Goal: Information Seeking & Learning: Learn about a topic

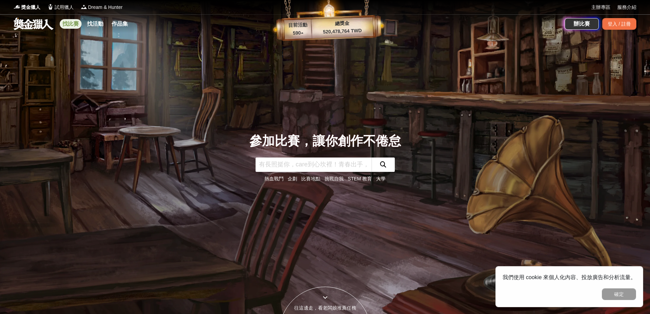
click at [71, 21] on link "找比賽" at bounding box center [71, 24] width 22 height 10
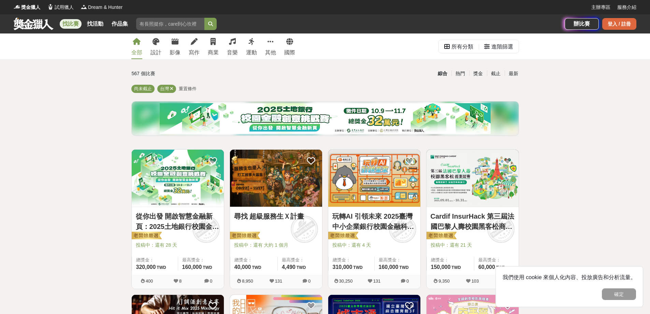
click at [629, 28] on div "登入 / 註冊" at bounding box center [619, 24] width 34 height 12
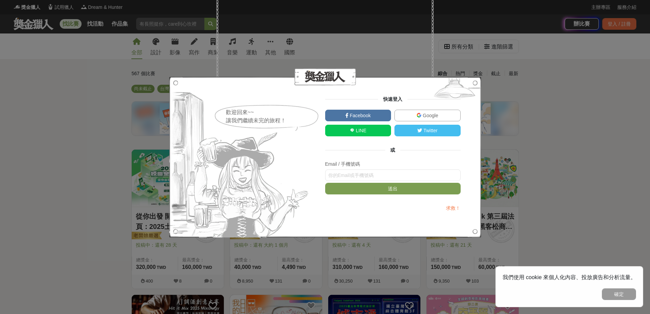
click at [434, 116] on span "Google" at bounding box center [429, 115] width 17 height 5
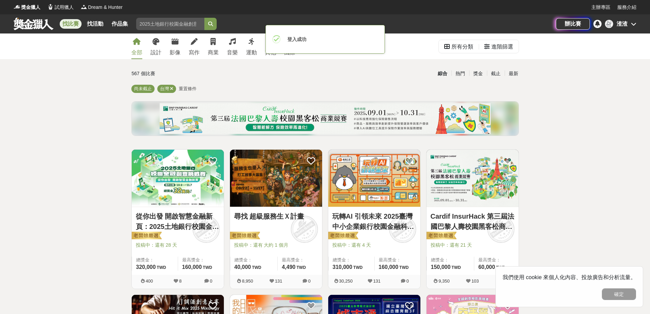
click at [631, 20] on div "渣渣" at bounding box center [620, 24] width 31 height 8
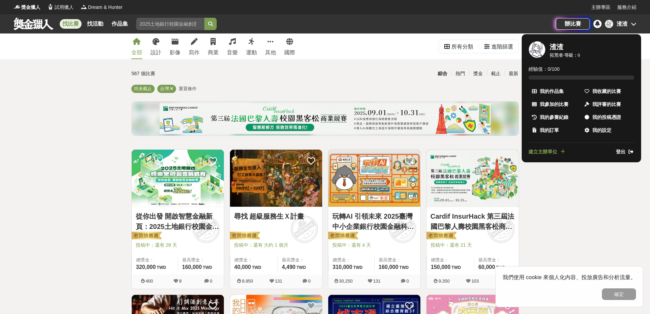
click at [631, 20] on div at bounding box center [325, 157] width 650 height 314
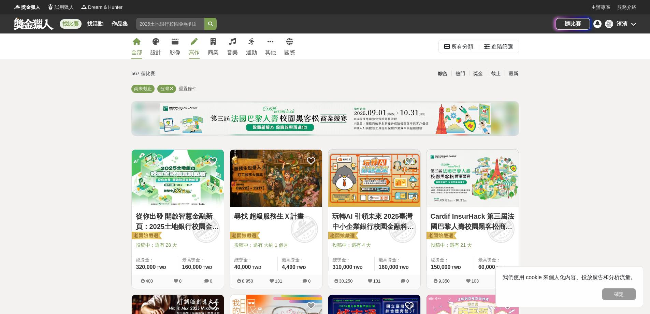
click at [193, 45] on icon at bounding box center [194, 41] width 7 height 7
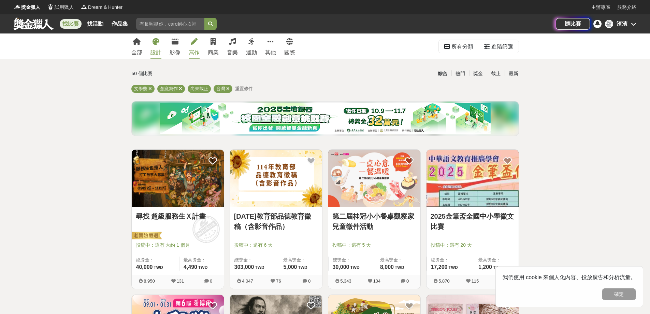
click at [154, 43] on icon at bounding box center [156, 41] width 7 height 7
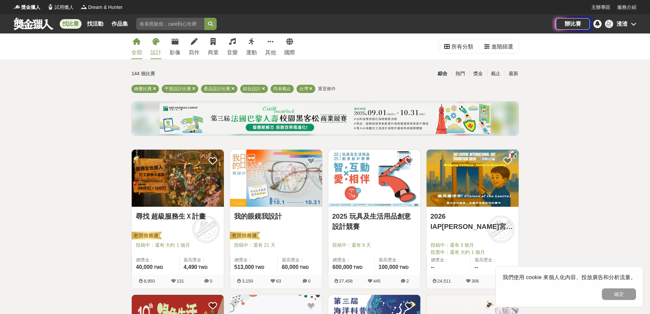
click at [133, 49] on div "全部" at bounding box center [136, 52] width 11 height 8
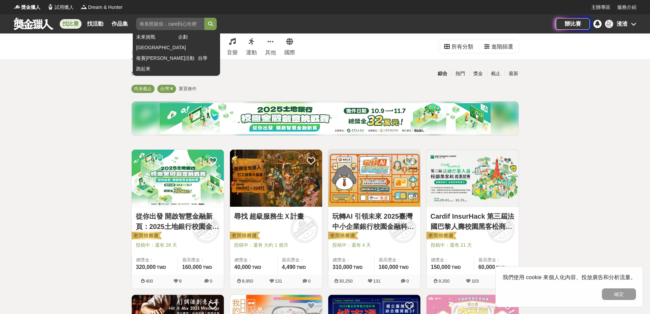
click at [211, 19] on button "submit" at bounding box center [210, 24] width 12 height 12
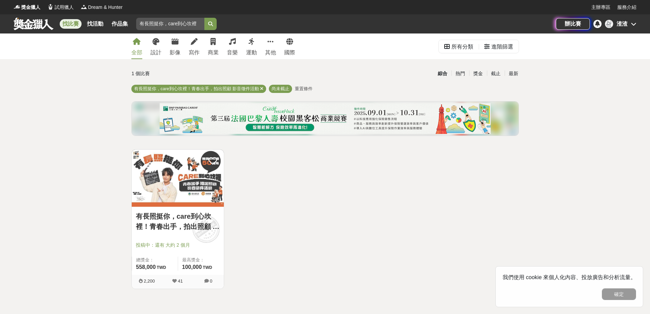
drag, startPoint x: 198, startPoint y: 23, endPoint x: 77, endPoint y: 24, distance: 120.4
click at [77, 24] on div "找比賽 找活動 作品集 未來挑戰 企劃 台中市 複賽[PERSON_NAME]活動 自學 跑起來" at bounding box center [285, 23] width 542 height 19
type input "！青春出手，拍出照顧 影音徵件活動"
click at [458, 50] on div "所有分類" at bounding box center [462, 47] width 22 height 14
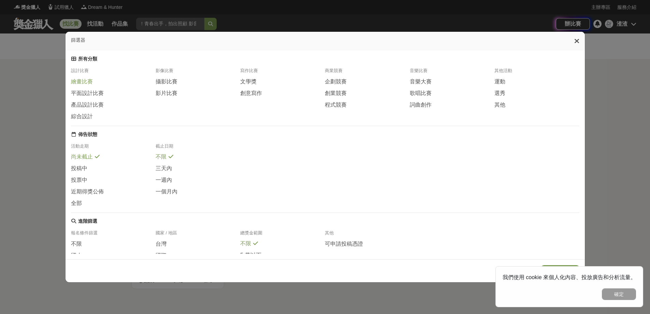
click at [73, 84] on span "繪畫比賽" at bounding box center [82, 81] width 22 height 7
click at [620, 294] on button "確定" at bounding box center [619, 294] width 34 height 12
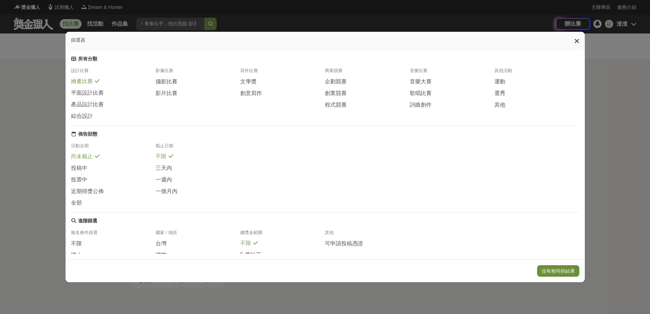
click at [565, 270] on button "沒有相符的結果" at bounding box center [558, 271] width 42 height 12
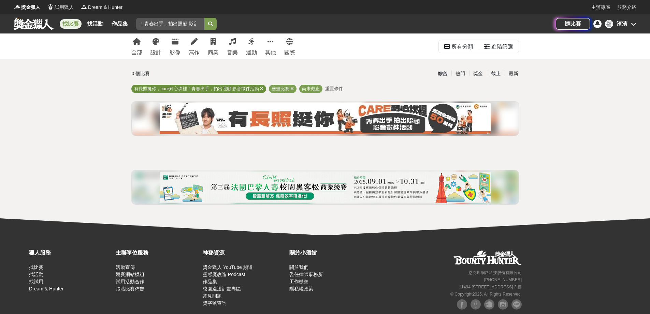
click at [259, 88] on div "有長照挺你，care到心坎裡！青春出手，拍出照顧 影音徵件活動" at bounding box center [198, 89] width 135 height 8
click at [261, 88] on icon at bounding box center [261, 88] width 3 height 4
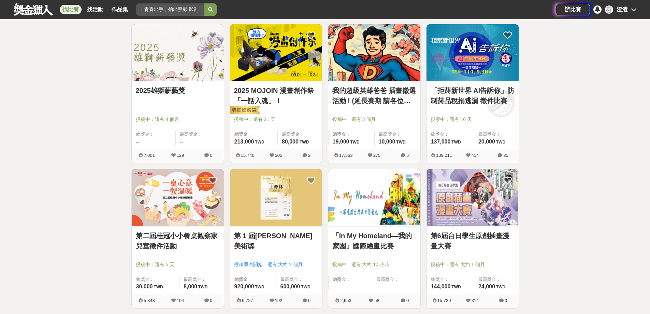
scroll to position [273, 0]
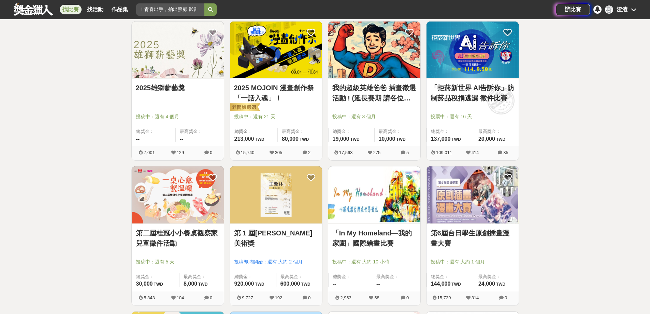
click at [277, 57] on img at bounding box center [276, 49] width 92 height 57
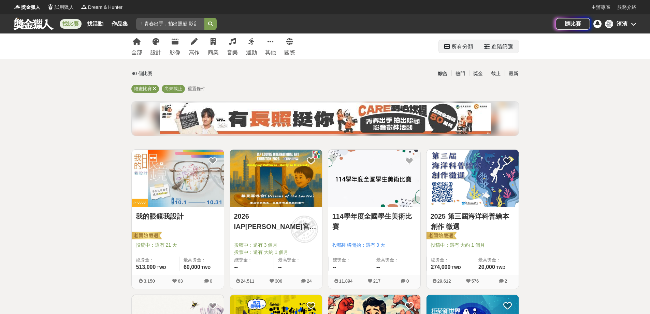
click at [506, 49] on div "進階篩選" at bounding box center [502, 47] width 22 height 14
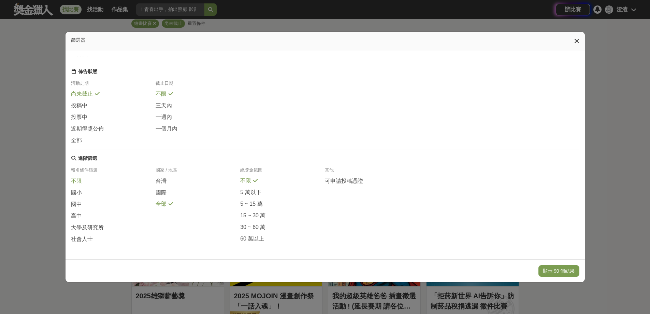
scroll to position [136, 0]
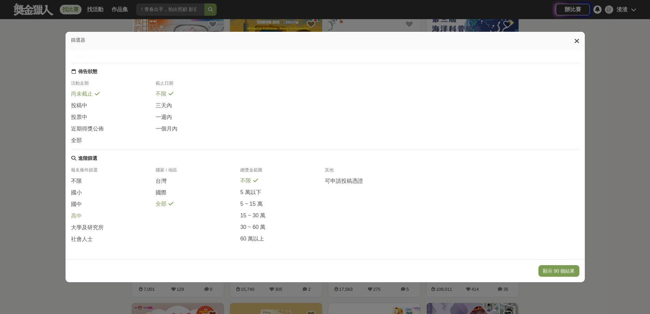
click at [76, 212] on span "高中" at bounding box center [76, 215] width 11 height 7
click at [555, 269] on button "顯示 13 個結果" at bounding box center [558, 271] width 41 height 12
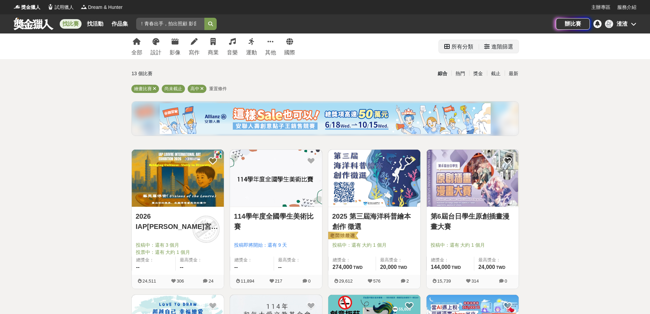
click at [505, 45] on div "進階篩選" at bounding box center [502, 47] width 22 height 14
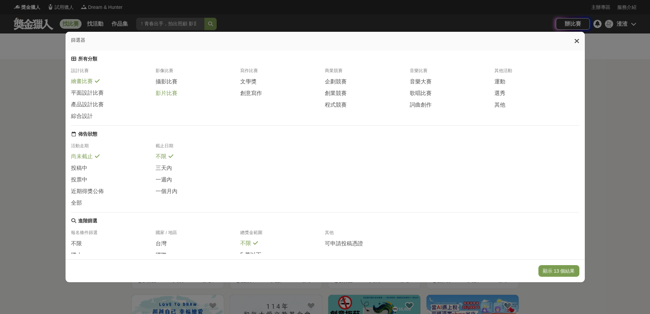
click at [171, 95] on span "影片比賽" at bounding box center [167, 93] width 22 height 7
click at [547, 269] on button "顯示 25 個結果" at bounding box center [558, 271] width 41 height 12
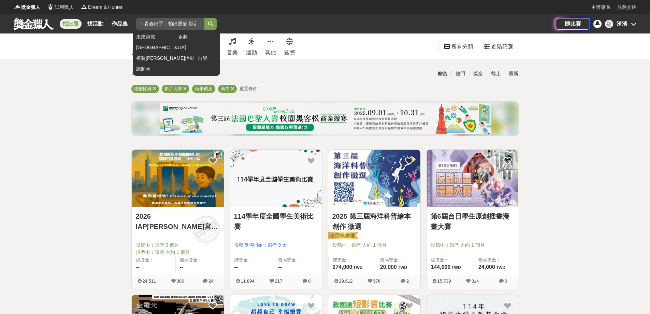
click at [179, 23] on input "！青春出手，拍出照顧 影音徵件活動" at bounding box center [170, 24] width 68 height 12
click at [182, 24] on input "！青春出手，拍出照顧 影音徵件活動" at bounding box center [170, 24] width 68 height 12
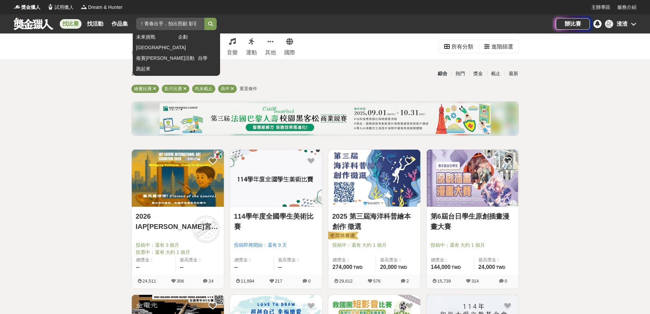
click at [182, 24] on input "！青春出手，拍出照顧 影音徵件活動" at bounding box center [170, 24] width 68 height 12
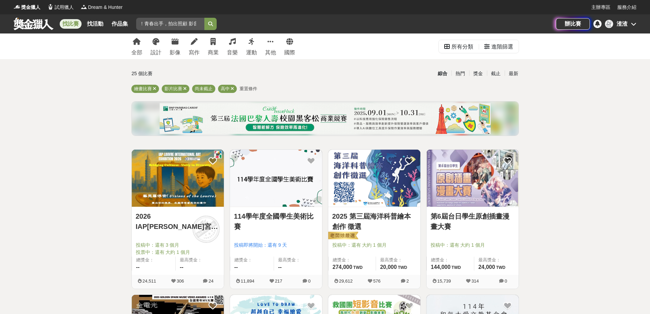
drag, startPoint x: 140, startPoint y: 22, endPoint x: 252, endPoint y: 30, distance: 112.6
click at [252, 30] on div "找比賽 找活動 作品集 ！青春出手，拍出照顧 影音徵件活動 未來挑戰 企劃 台中市 複賽[PERSON_NAME]活動 自學 跑起來" at bounding box center [285, 23] width 542 height 19
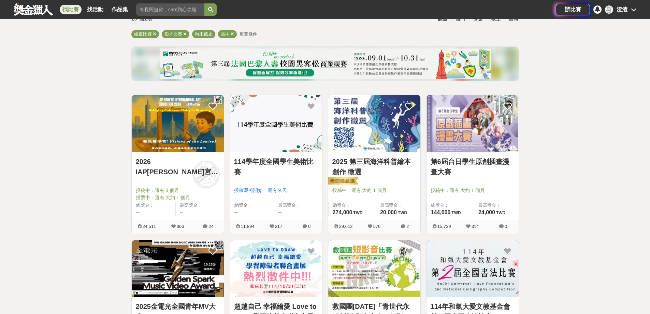
scroll to position [0, 0]
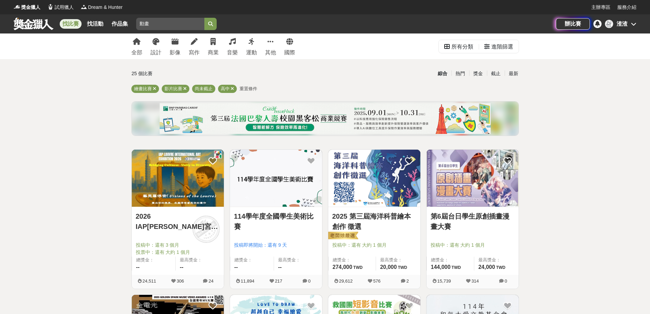
type input "動畫"
click at [204, 18] on button "submit" at bounding box center [210, 24] width 12 height 12
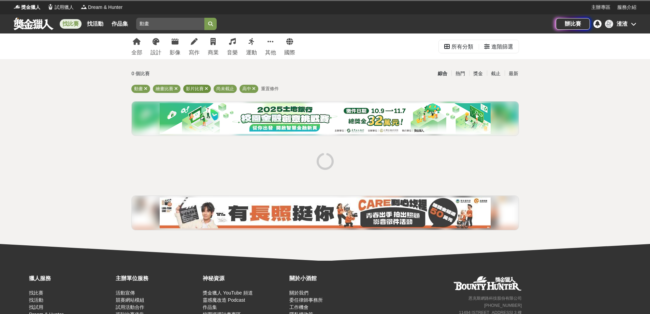
click at [207, 89] on icon at bounding box center [206, 88] width 3 height 4
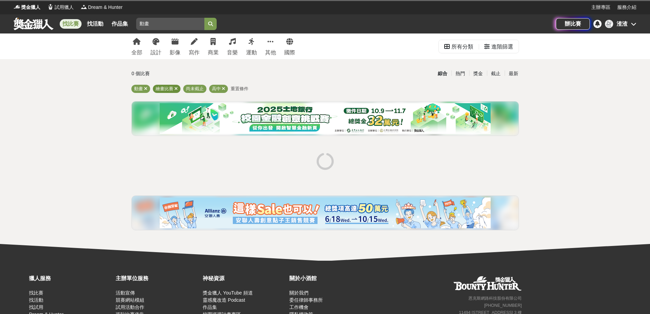
click at [176, 88] on icon at bounding box center [175, 88] width 3 height 4
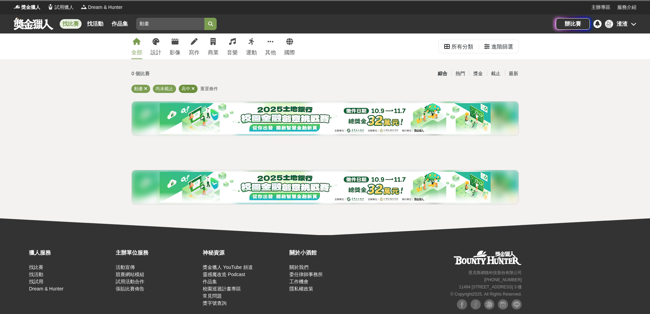
click at [191, 88] on div "高中" at bounding box center [188, 89] width 19 height 8
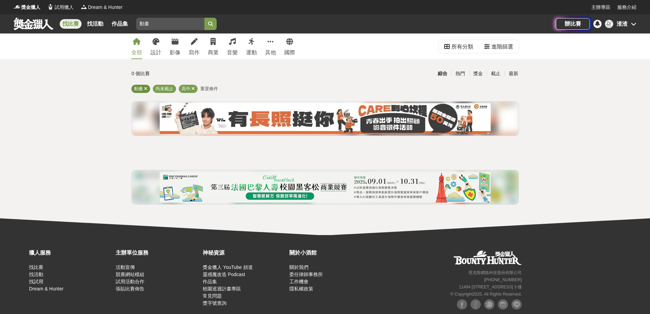
click at [138, 89] on span "動畫" at bounding box center [138, 88] width 9 height 5
click at [177, 44] on icon at bounding box center [175, 41] width 7 height 7
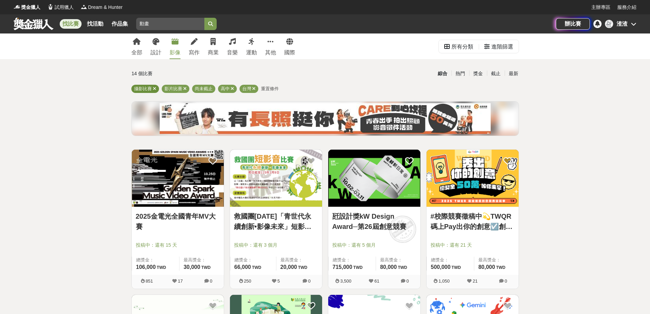
click at [154, 88] on icon at bounding box center [154, 88] width 3 height 4
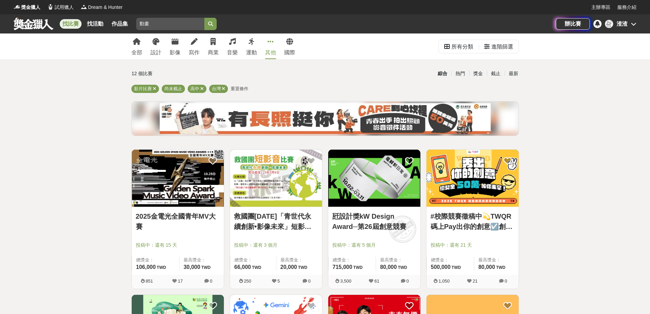
click at [273, 50] on div "其他" at bounding box center [270, 52] width 11 height 8
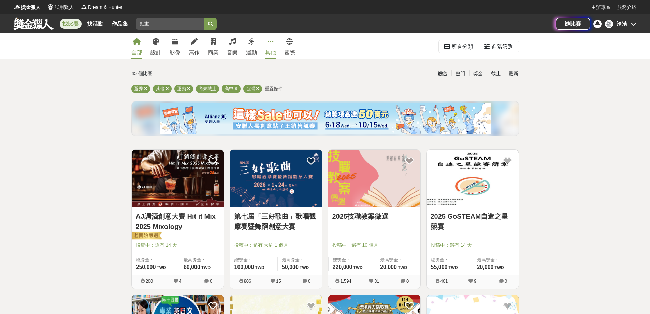
click at [132, 45] on link "全部" at bounding box center [136, 46] width 11 height 26
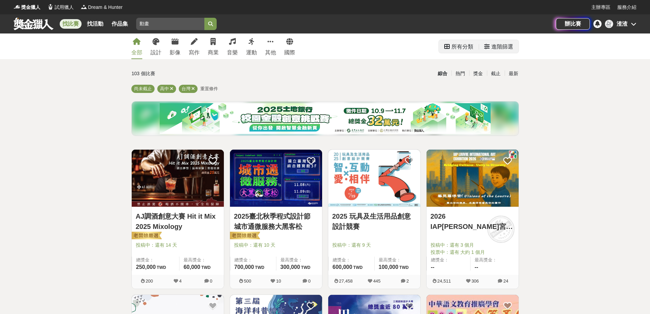
click at [496, 47] on div "進階篩選" at bounding box center [502, 47] width 22 height 14
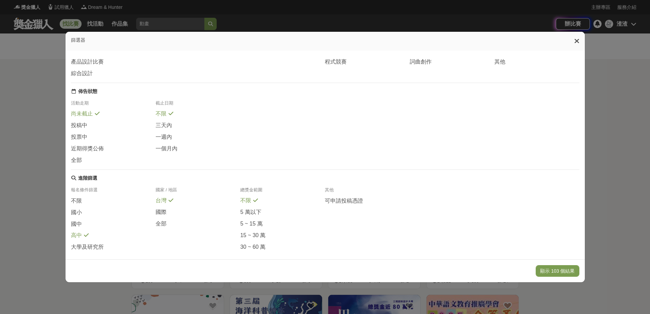
scroll to position [78, 0]
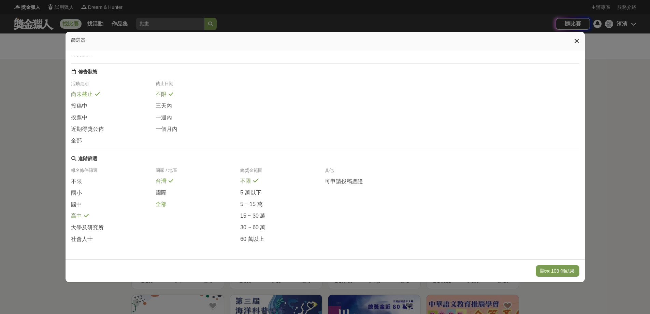
click at [161, 203] on span "全部" at bounding box center [161, 204] width 11 height 7
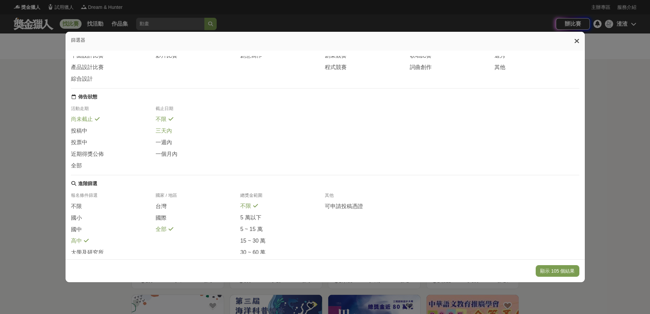
scroll to position [0, 0]
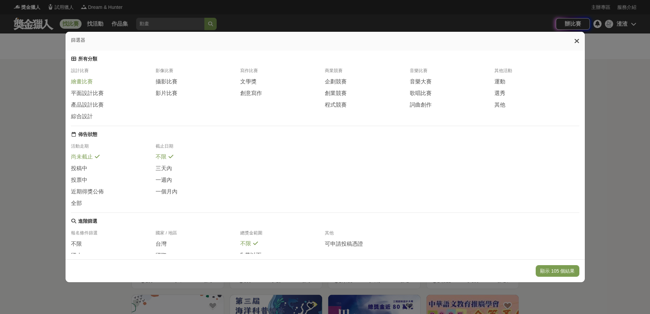
click at [75, 83] on span "繪畫比賽" at bounding box center [82, 81] width 22 height 7
click at [578, 267] on button "顯示 13 個結果" at bounding box center [558, 271] width 41 height 12
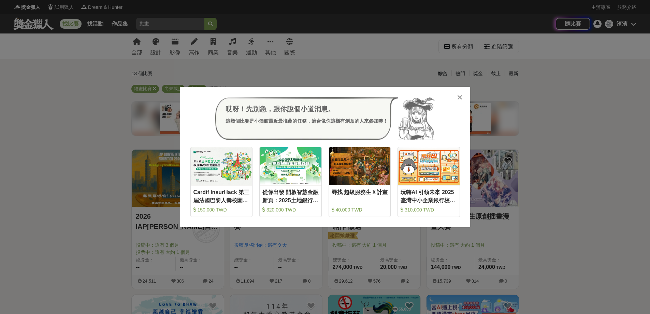
click at [458, 99] on icon at bounding box center [459, 97] width 5 height 7
